Goal: Transaction & Acquisition: Purchase product/service

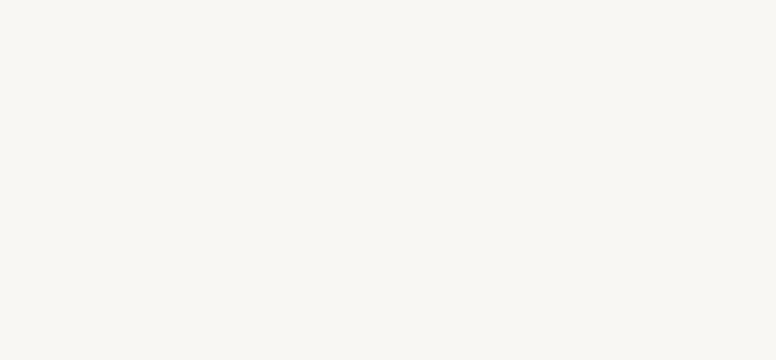
select select "ES"
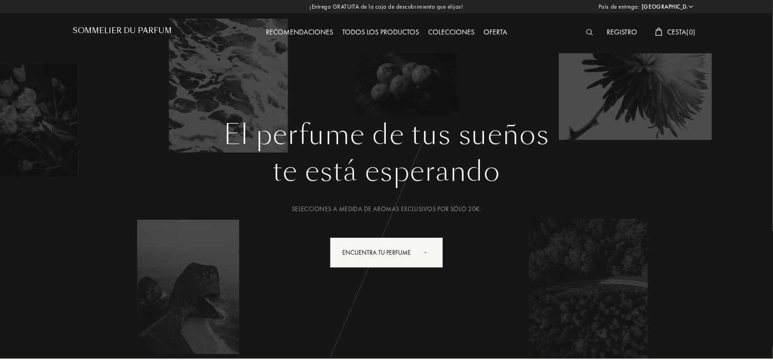
click at [595, 229] on div "El perfume de tus sueños te está esperando Selecciones a medida de aromas exclu…" at bounding box center [386, 230] width 627 height 222
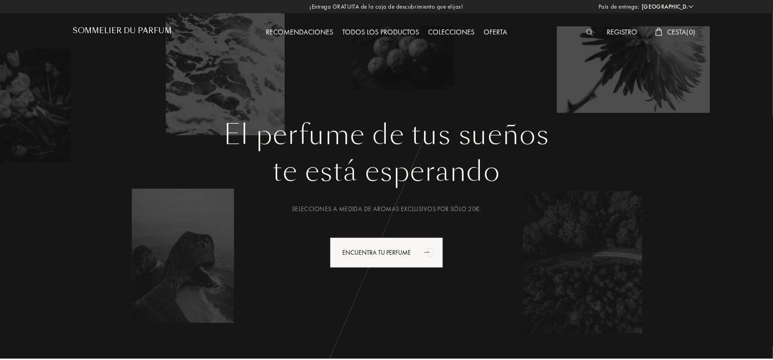
click at [392, 30] on div "Todos los productos" at bounding box center [381, 33] width 86 height 12
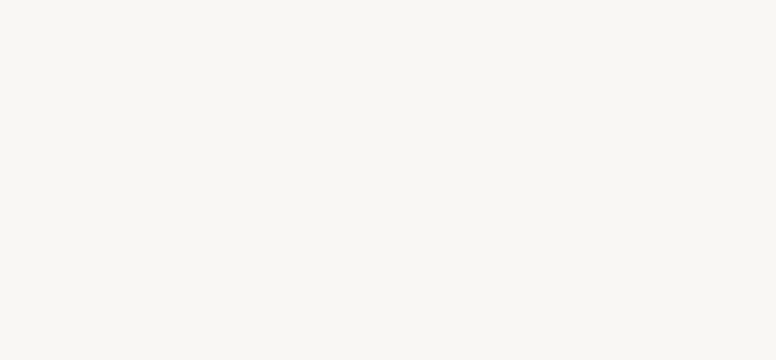
select select "ES"
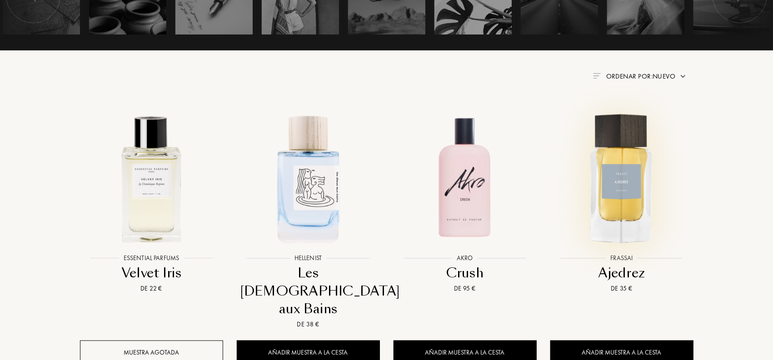
scroll to position [353, 0]
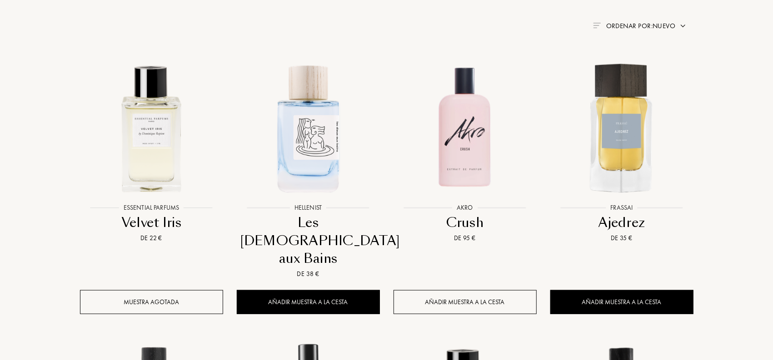
click at [461, 290] on div "Añadir muestra a la cesta" at bounding box center [465, 302] width 143 height 24
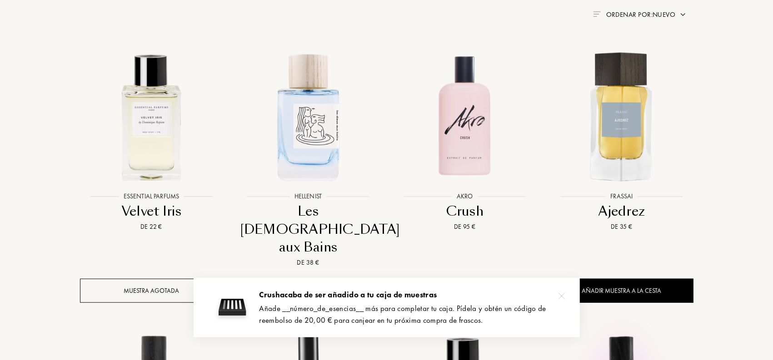
scroll to position [404, 0]
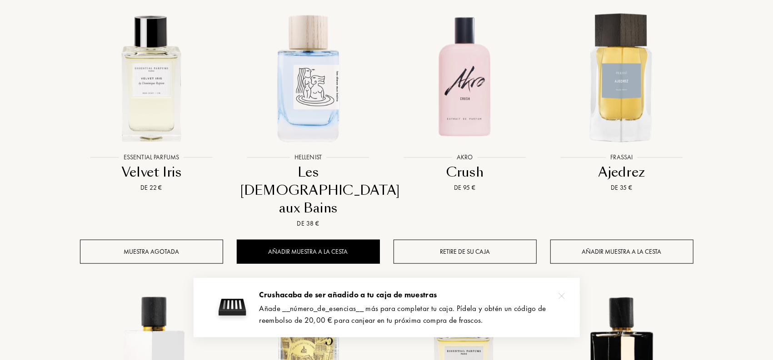
click at [624, 240] on div "Añadir muestra a la cesta" at bounding box center [621, 252] width 143 height 24
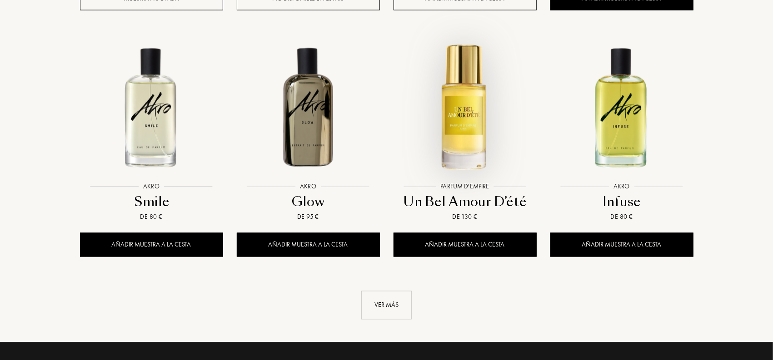
scroll to position [959, 0]
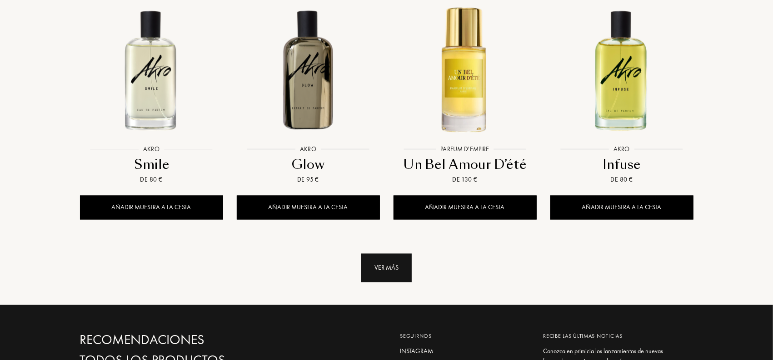
click at [393, 254] on div "Ver más" at bounding box center [386, 268] width 50 height 29
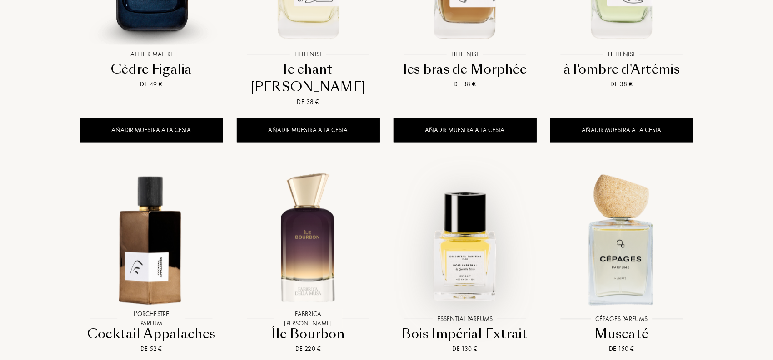
scroll to position [1364, 0]
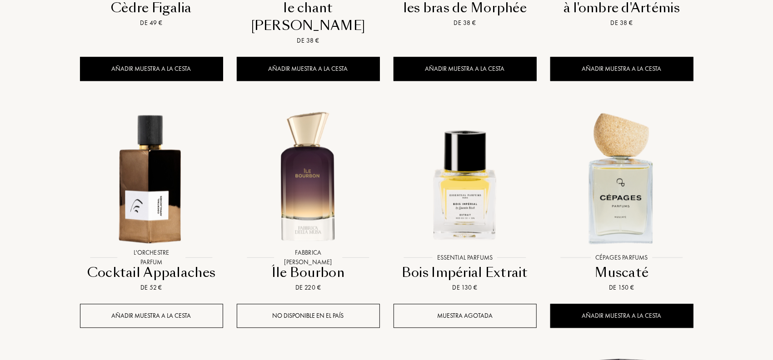
click at [144, 304] on div "Añadir muestra a la cesta" at bounding box center [151, 316] width 143 height 24
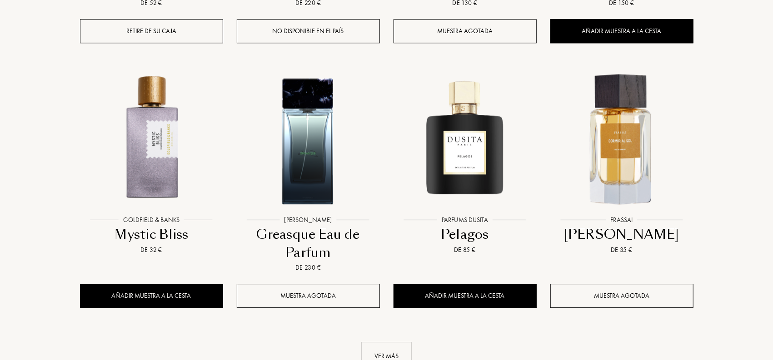
scroll to position [1666, 0]
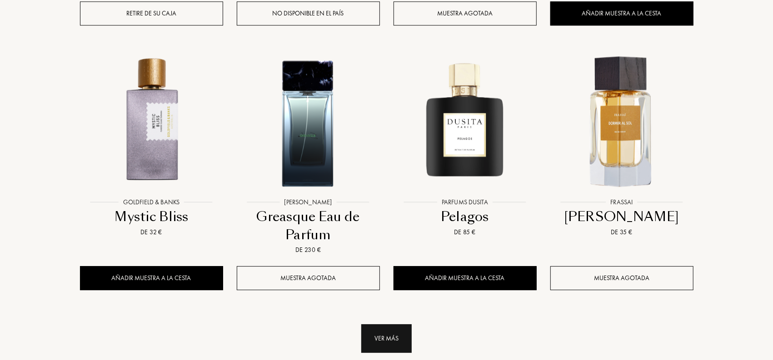
click at [375, 325] on div "Ver más" at bounding box center [386, 339] width 50 height 29
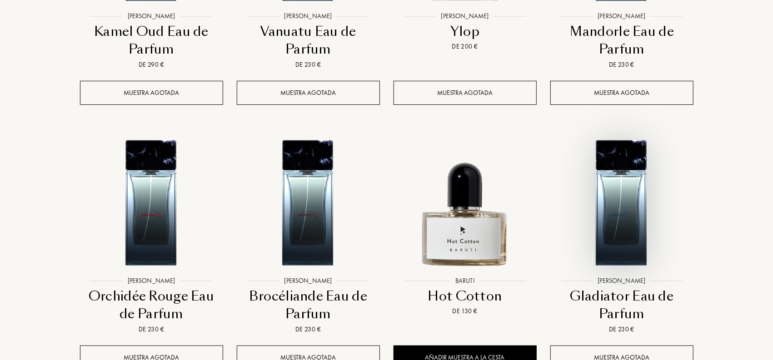
scroll to position [2424, 0]
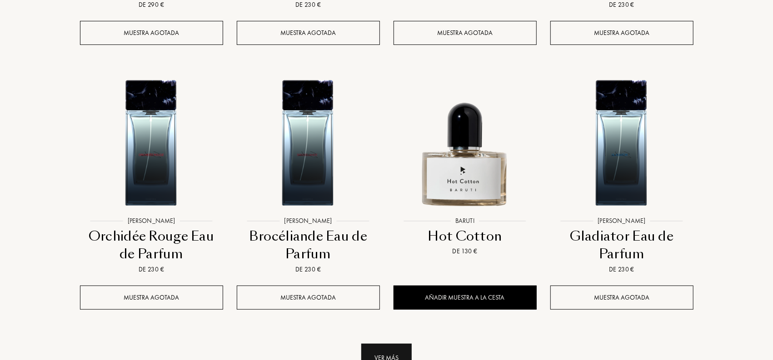
click at [393, 344] on div "Ver más" at bounding box center [386, 358] width 50 height 29
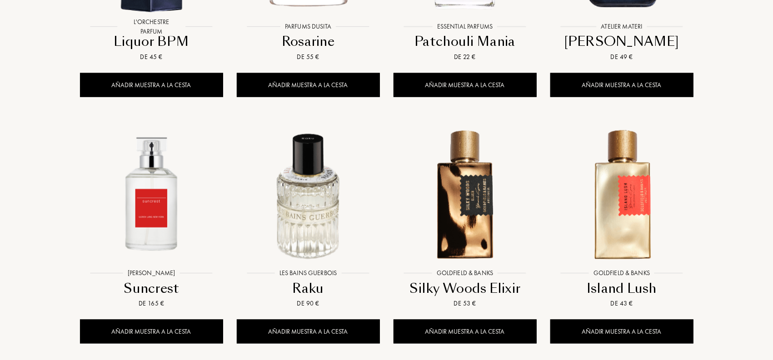
scroll to position [3182, 0]
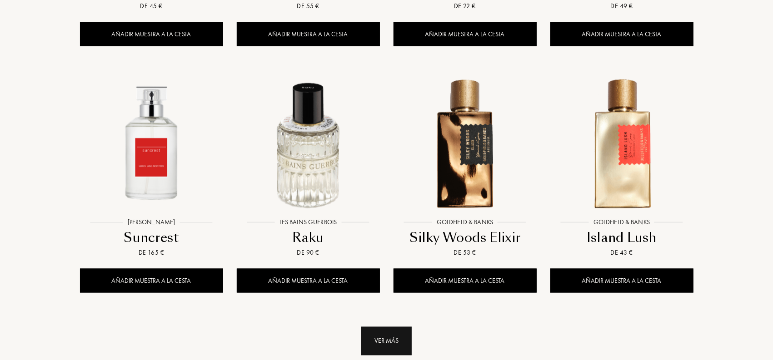
click at [383, 327] on div "Ver más" at bounding box center [386, 341] width 50 height 29
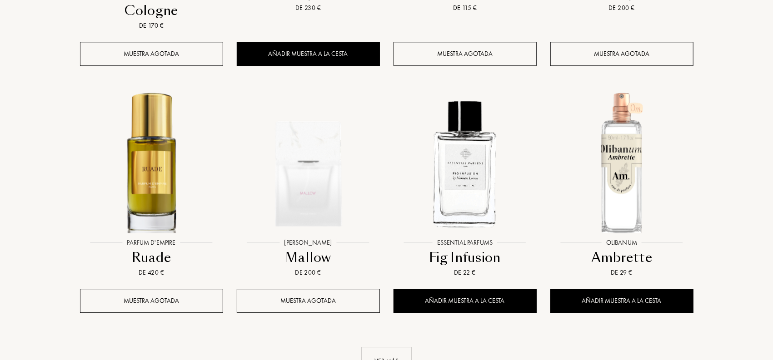
scroll to position [3989, 0]
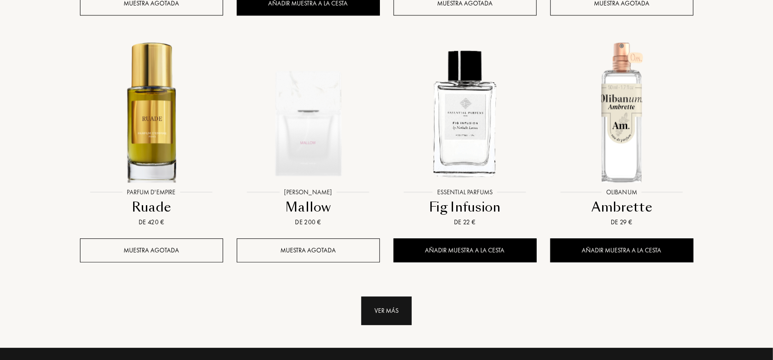
click at [396, 297] on div "Ver más" at bounding box center [386, 311] width 50 height 29
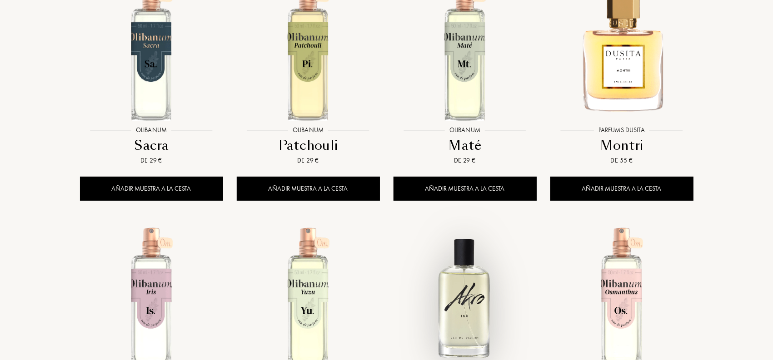
scroll to position [4696, 0]
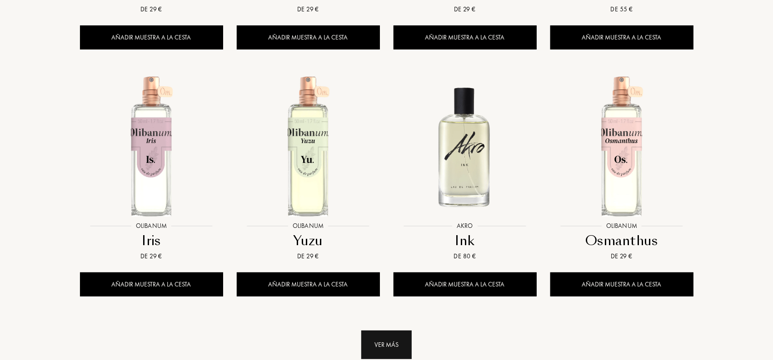
click at [389, 331] on div "Ver más" at bounding box center [386, 345] width 50 height 29
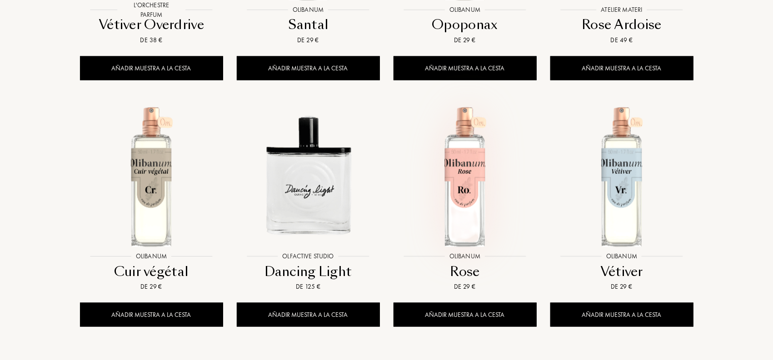
scroll to position [5454, 0]
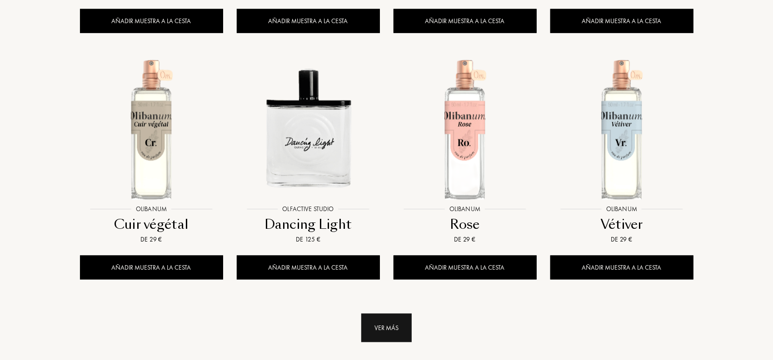
click at [383, 314] on div "Ver más" at bounding box center [386, 328] width 50 height 29
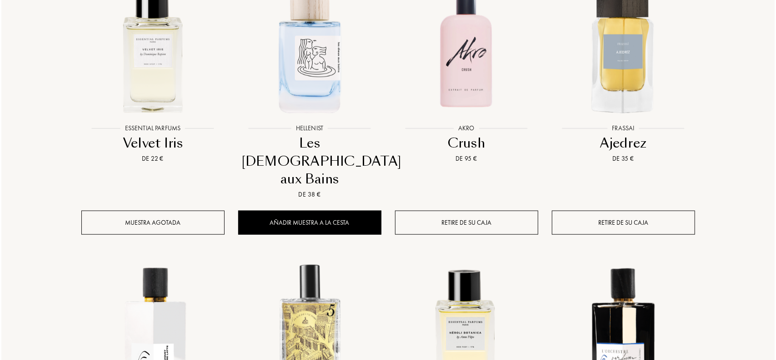
scroll to position [0, 0]
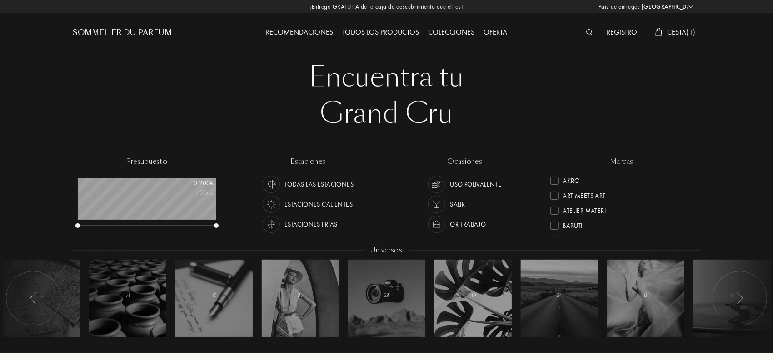
click at [592, 32] on img at bounding box center [589, 32] width 7 height 6
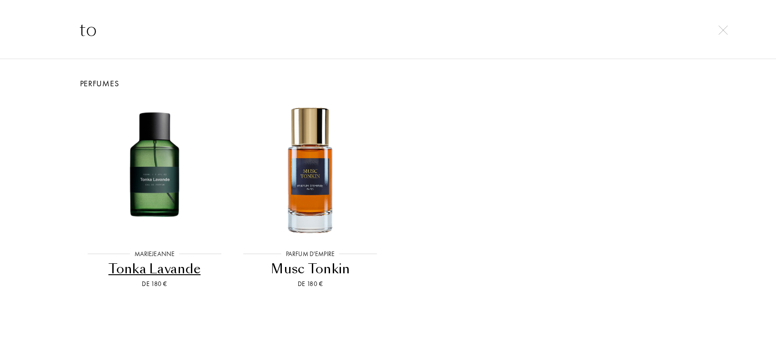
type input "t"
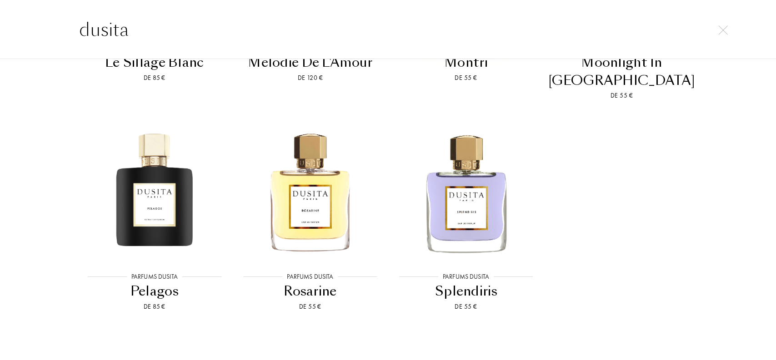
scroll to position [819, 0]
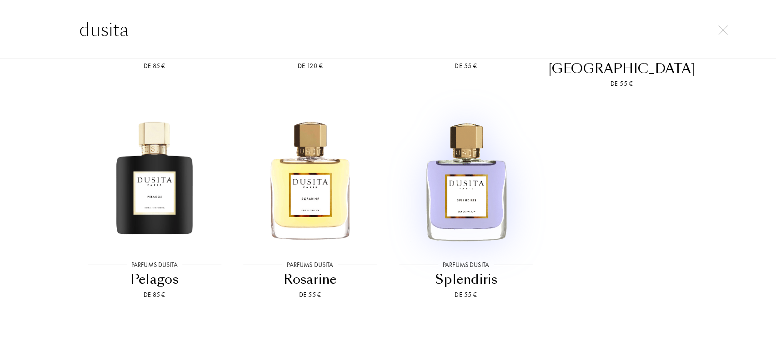
type input "dusita"
click at [454, 194] on img at bounding box center [466, 180] width 140 height 140
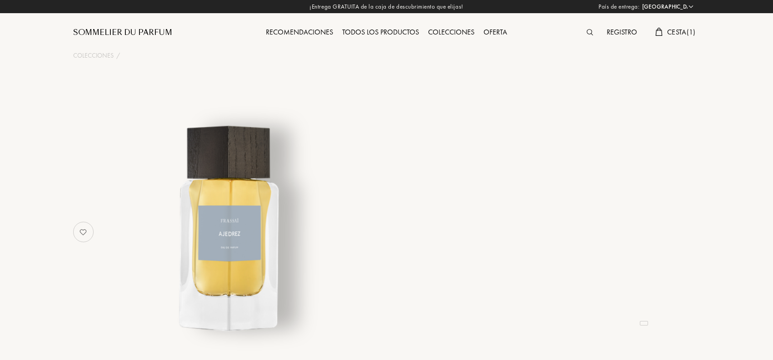
select select "ES"
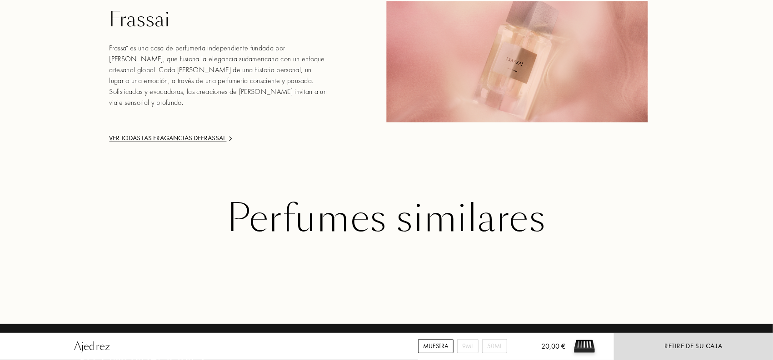
scroll to position [1161, 0]
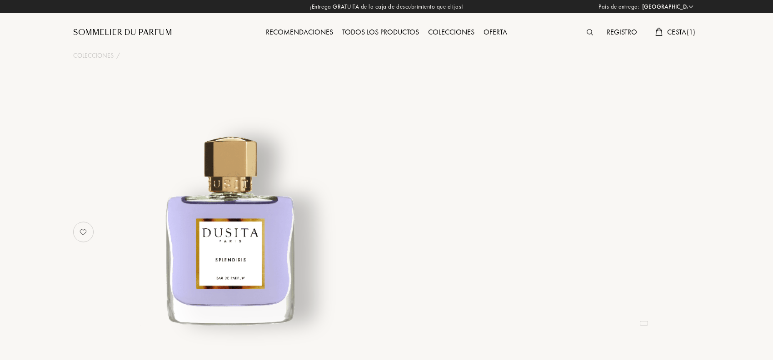
select select "ES"
select select "3"
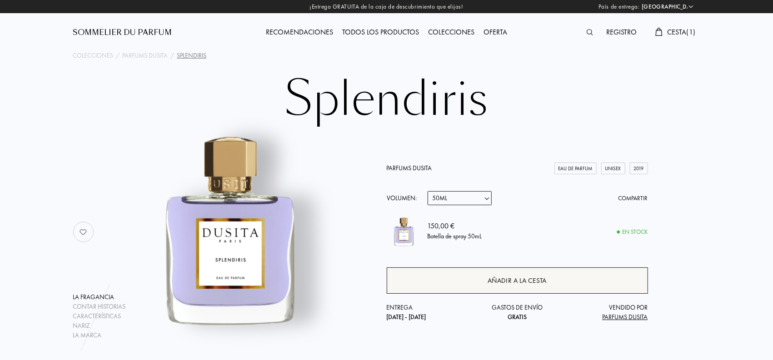
click at [507, 287] on div "Añadir a la cesta" at bounding box center [517, 281] width 261 height 26
